Goal: Information Seeking & Learning: Learn about a topic

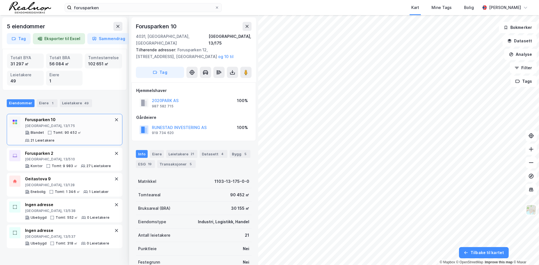
click at [241, 26] on div "Forusparken 10" at bounding box center [194, 26] width 116 height 9
click at [244, 27] on button at bounding box center [247, 26] width 9 height 9
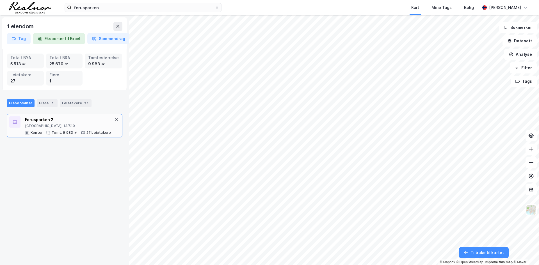
click at [63, 127] on div "Stavanger, 13/510" at bounding box center [68, 126] width 86 height 4
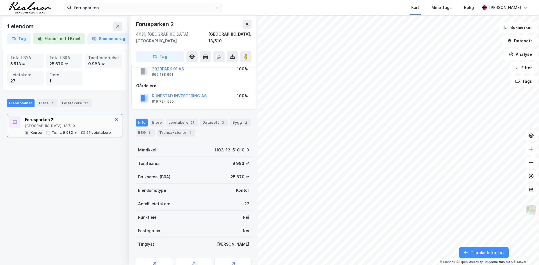
scroll to position [28, 0]
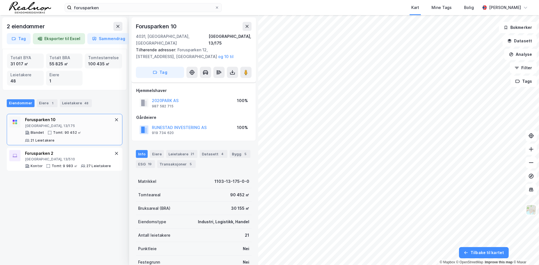
scroll to position [28, 0]
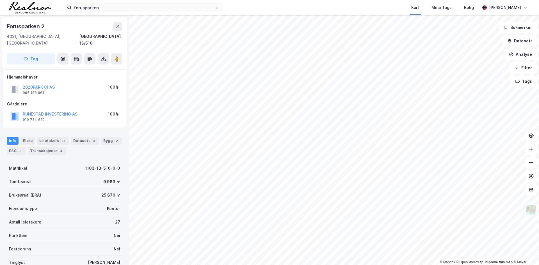
scroll to position [28, 0]
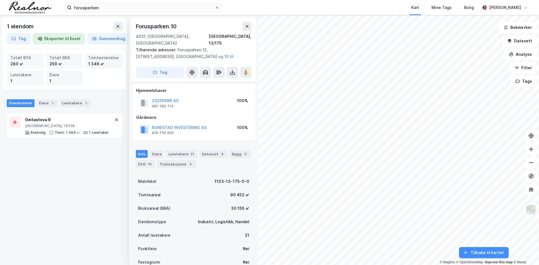
scroll to position [28, 0]
